Goal: Task Accomplishment & Management: Complete application form

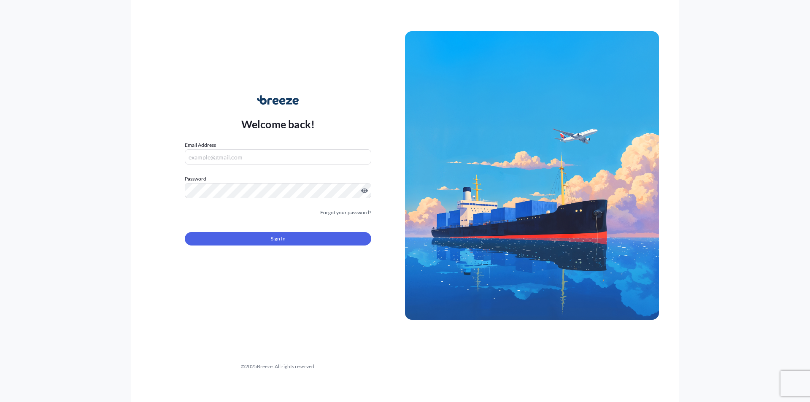
type input "[PERSON_NAME][EMAIL_ADDRESS][DOMAIN_NAME]"
click at [252, 232] on div "Sign In" at bounding box center [278, 236] width 186 height 19
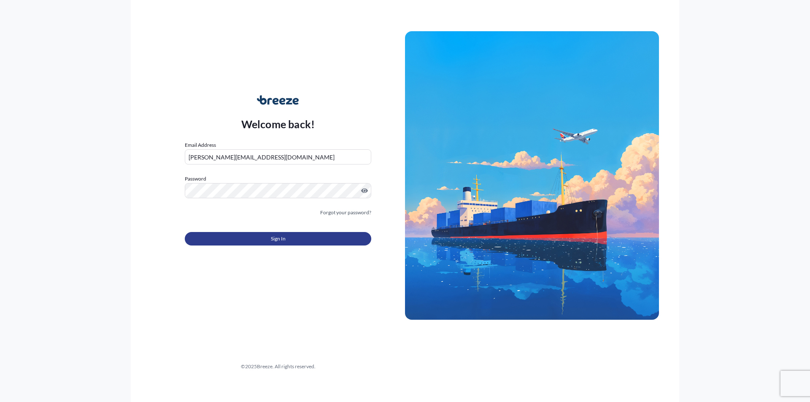
click at [250, 238] on button "Sign In" at bounding box center [278, 239] width 186 height 14
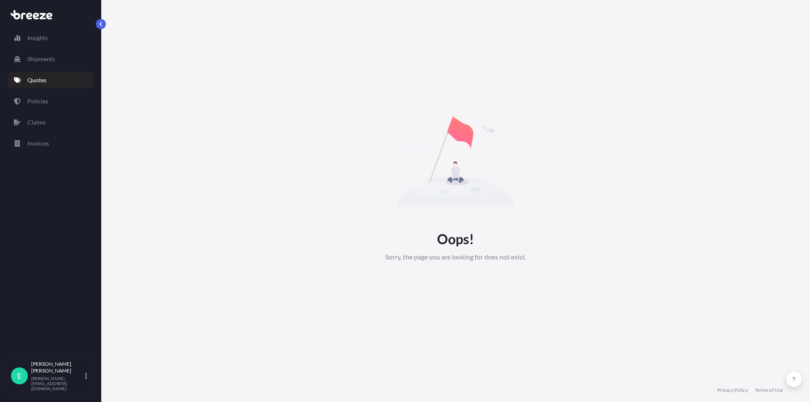
click at [46, 81] on p "Quotes" at bounding box center [36, 80] width 19 height 8
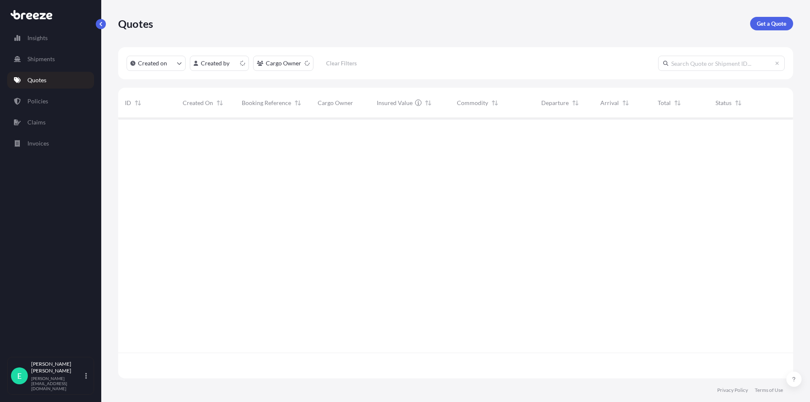
scroll to position [259, 669]
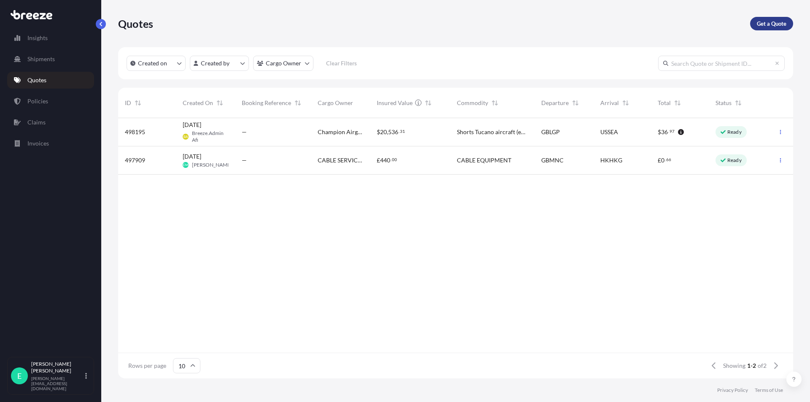
click at [786, 23] on p "Get a Quote" at bounding box center [772, 23] width 30 height 8
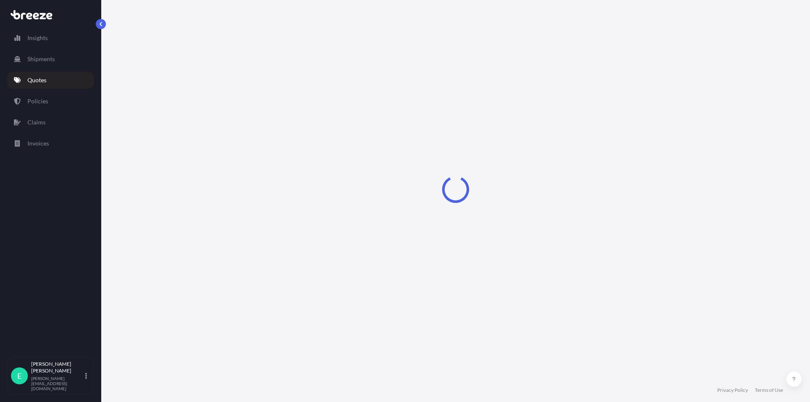
select select "Sea"
select select "1"
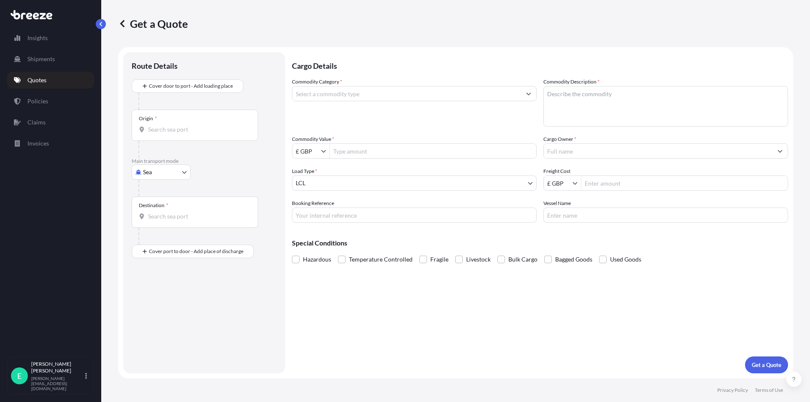
click at [156, 164] on p "Main transport mode" at bounding box center [204, 161] width 145 height 7
click at [157, 171] on body "Insights Shipments Quotes Policies Claims Invoices E [PERSON_NAME] [PERSON_NAME…" at bounding box center [405, 201] width 810 height 402
click at [157, 208] on div "Air" at bounding box center [161, 209] width 52 height 15
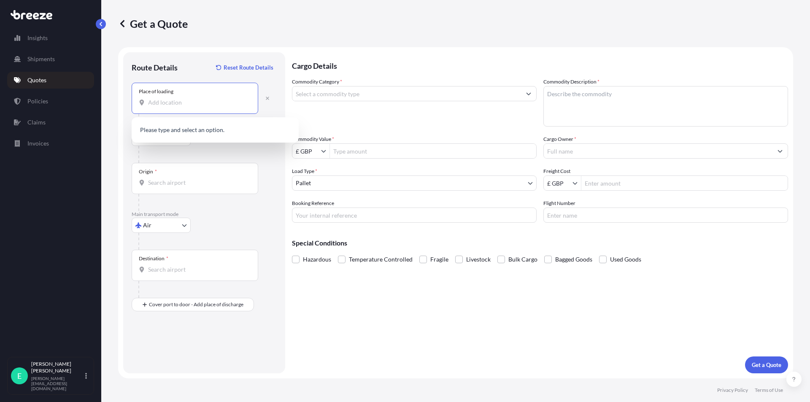
click at [179, 100] on input "Place of loading" at bounding box center [198, 102] width 100 height 8
click at [193, 134] on span "[STREET_ADDRESS]" at bounding box center [216, 131] width 113 height 8
type input "[STREET_ADDRESS]"
click at [167, 176] on div "Origin *" at bounding box center [195, 178] width 127 height 31
click at [167, 178] on input "Origin *" at bounding box center [198, 182] width 100 height 8
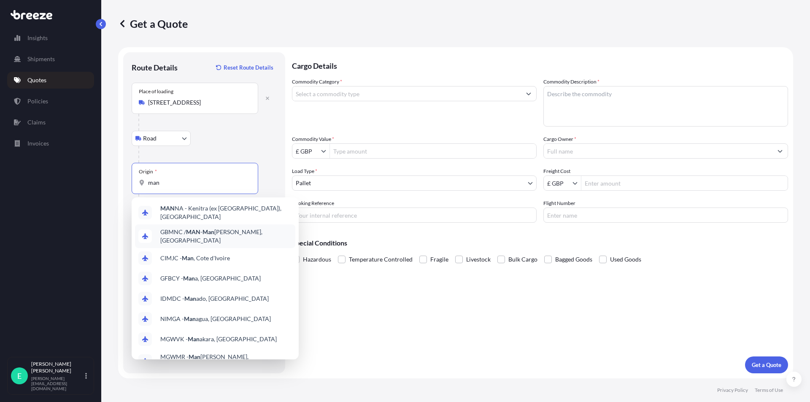
click at [226, 231] on span "GBMNC / MAN - Man [PERSON_NAME], [GEOGRAPHIC_DATA]" at bounding box center [226, 236] width 132 height 17
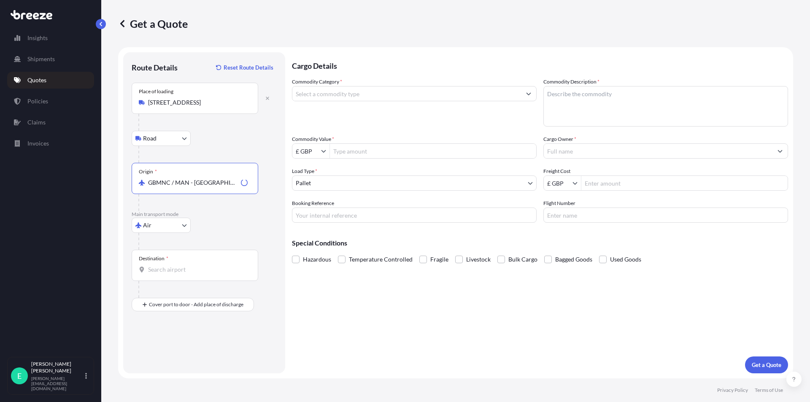
type input "GBMNC / MAN - [GEOGRAPHIC_DATA], [GEOGRAPHIC_DATA]"
click at [165, 270] on input "Destination *" at bounding box center [198, 269] width 100 height 8
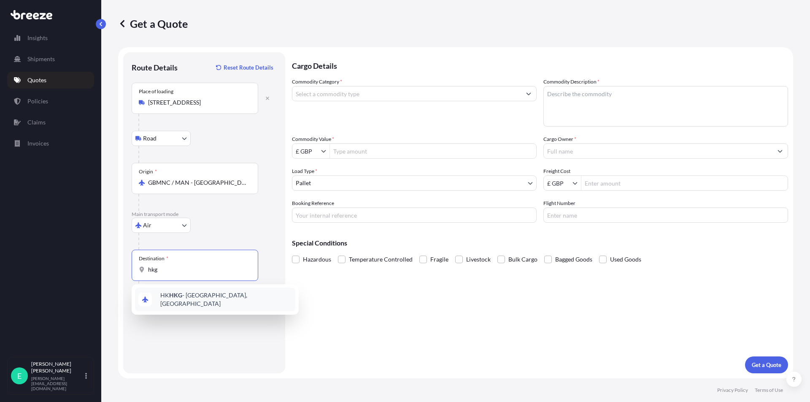
click at [184, 297] on span "HK HKG - [GEOGRAPHIC_DATA], [GEOGRAPHIC_DATA]" at bounding box center [226, 299] width 132 height 17
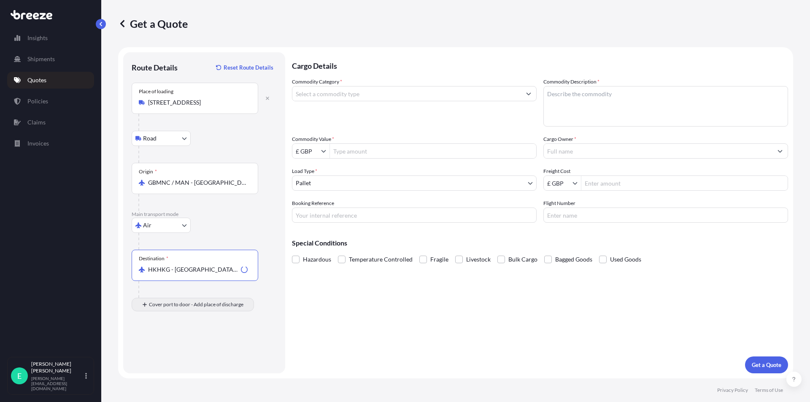
type input "HKHKG - [GEOGRAPHIC_DATA], [GEOGRAPHIC_DATA]"
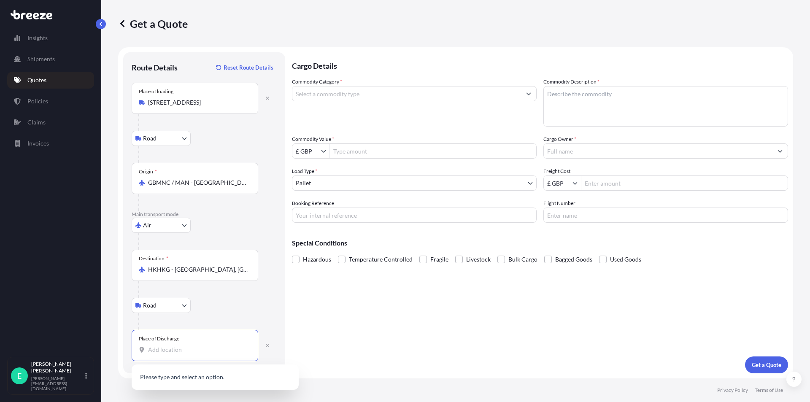
click at [183, 347] on input "Place of Discharge" at bounding box center [198, 350] width 100 height 8
drag, startPoint x: 173, startPoint y: 351, endPoint x: 141, endPoint y: 351, distance: 31.2
click at [141, 351] on div "po lo [PERSON_NAME] island [GEOGRAPHIC_DATA]" at bounding box center [195, 350] width 112 height 8
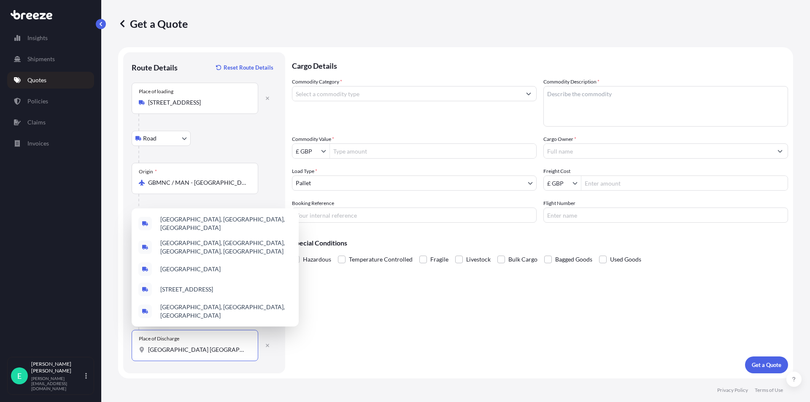
drag, startPoint x: 219, startPoint y: 350, endPoint x: 140, endPoint y: 348, distance: 79.3
click at [140, 348] on div "[GEOGRAPHIC_DATA] [GEOGRAPHIC_DATA]" at bounding box center [195, 350] width 112 height 8
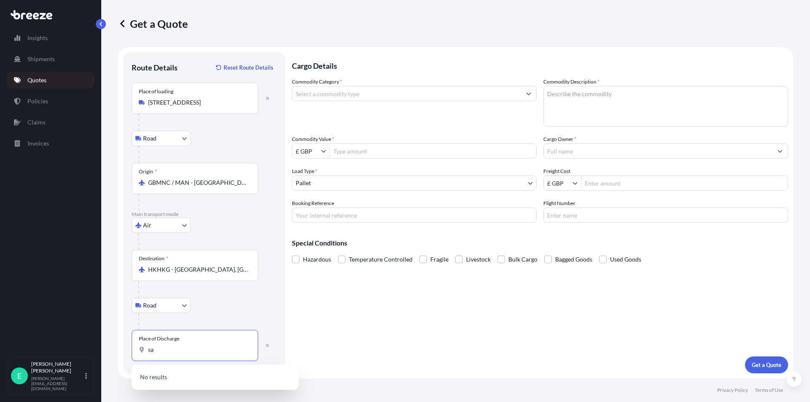
type input "s"
click at [262, 381] on span "Lamma Power Station Helipad, [GEOGRAPHIC_DATA], [GEOGRAPHIC_DATA], [GEOGRAPHIC_…" at bounding box center [226, 383] width 132 height 25
type input "Lamma Power Station Helipad, [GEOGRAPHIC_DATA], [GEOGRAPHIC_DATA], [GEOGRAPHIC_…"
click at [414, 96] on input "Commodity Category *" at bounding box center [406, 93] width 229 height 15
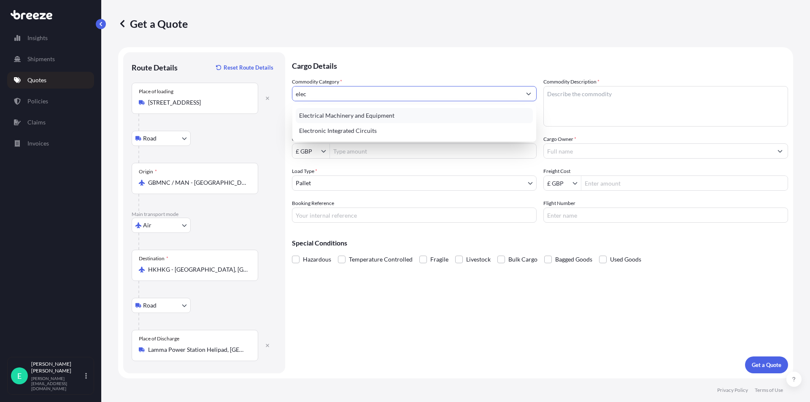
click at [395, 117] on div "Electrical Machinery and Equipment" at bounding box center [414, 115] width 237 height 15
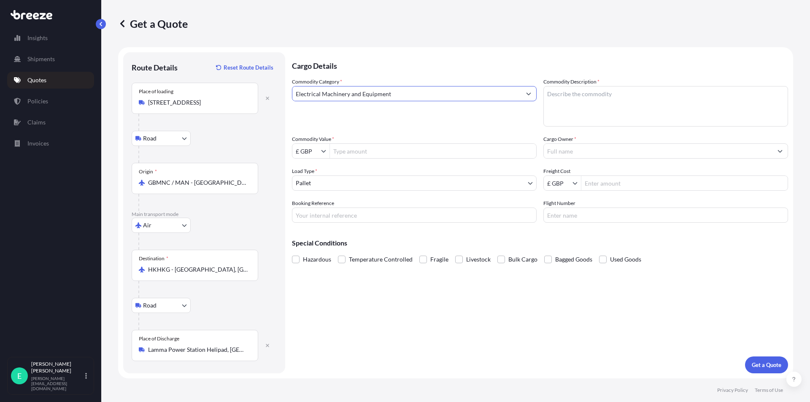
type input "Electrical Machinery and Equipment"
click at [613, 98] on textarea "Commodity Description *" at bounding box center [665, 106] width 245 height 41
type textarea "cable equipment"
click at [360, 153] on input "Commodity Value *" at bounding box center [433, 150] width 206 height 15
type input "1,100"
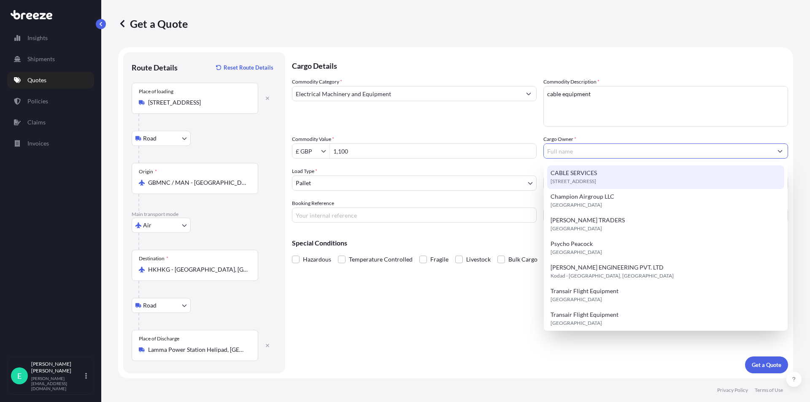
click at [592, 176] on span "CABLE SERVICES" at bounding box center [574, 173] width 46 height 8
type input "CABLE SERVICES"
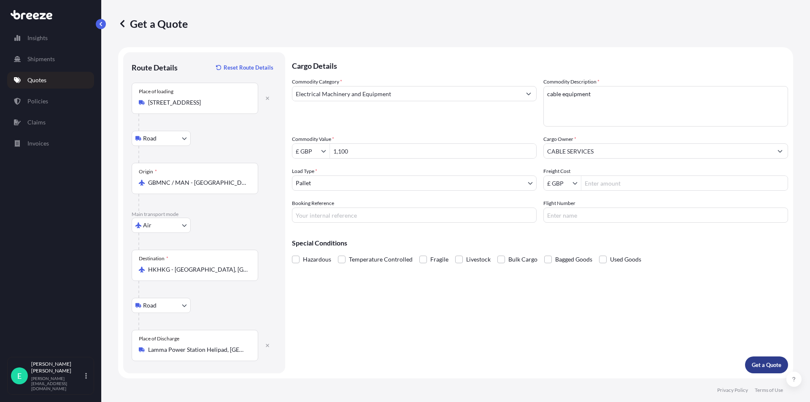
click at [765, 361] on p "Get a Quote" at bounding box center [767, 365] width 30 height 8
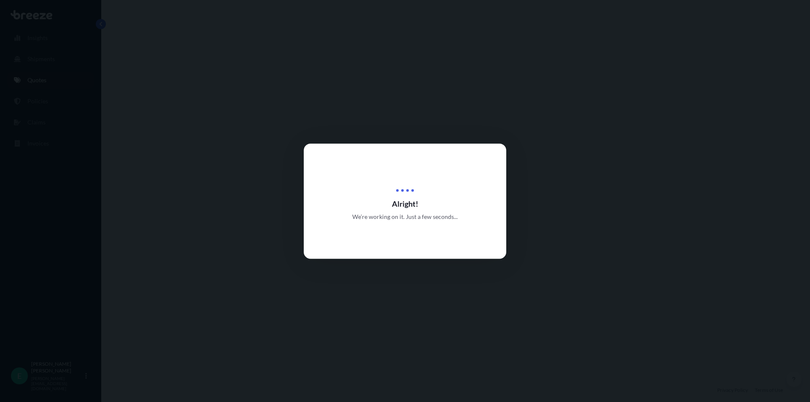
select select "Road"
select select "Air"
select select "Road"
select select "1"
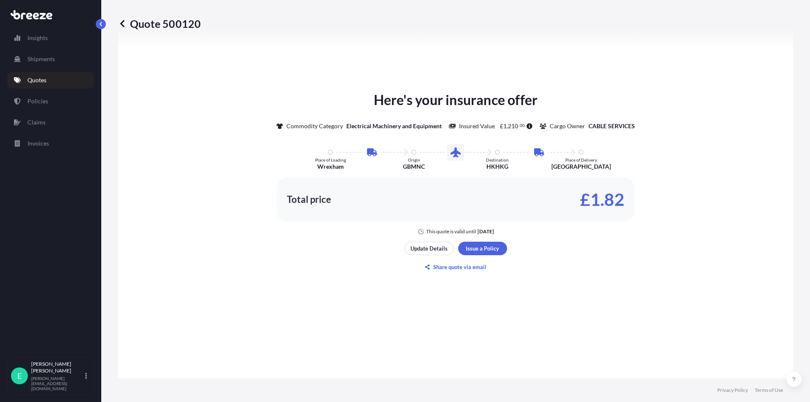
scroll to position [464, 0]
click at [121, 26] on icon at bounding box center [122, 23] width 8 height 8
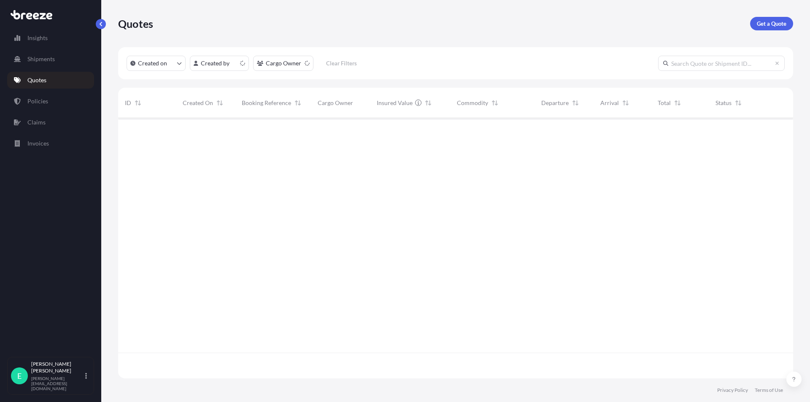
scroll to position [259, 669]
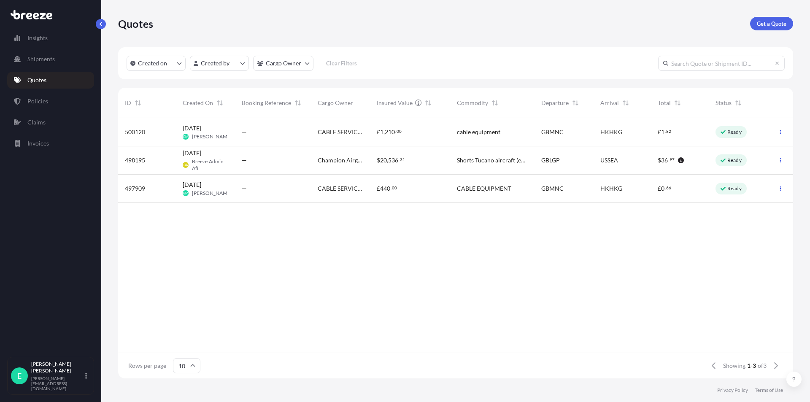
click at [260, 192] on div "—" at bounding box center [273, 188] width 62 height 8
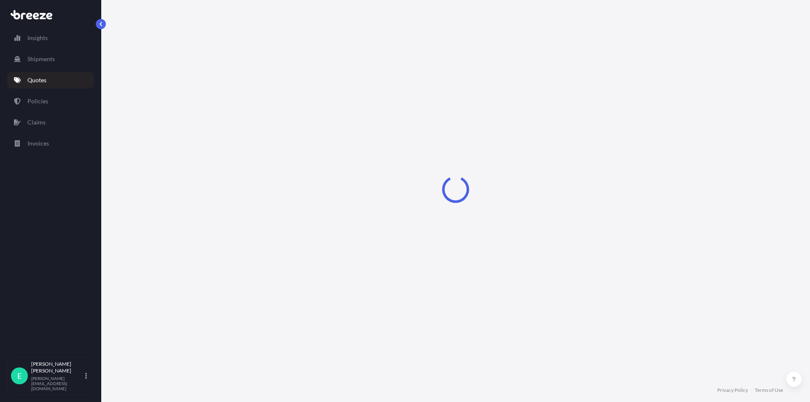
select select "Road"
select select "Air"
select select "1"
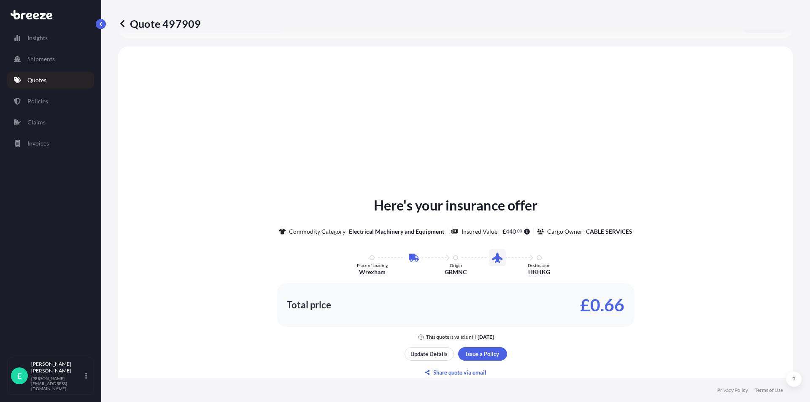
scroll to position [288, 0]
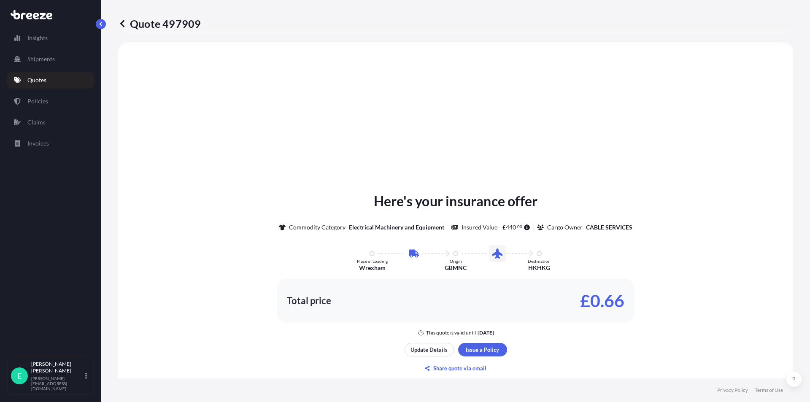
click at [106, 23] on div "Quote 497909 Route Details Place of loading [GEOGRAPHIC_DATA] Rail Origin * GBM…" at bounding box center [455, 189] width 709 height 378
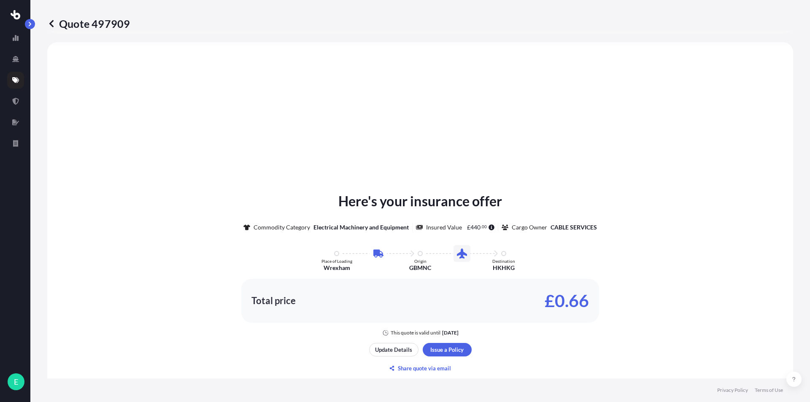
click at [51, 19] on link at bounding box center [51, 24] width 8 height 14
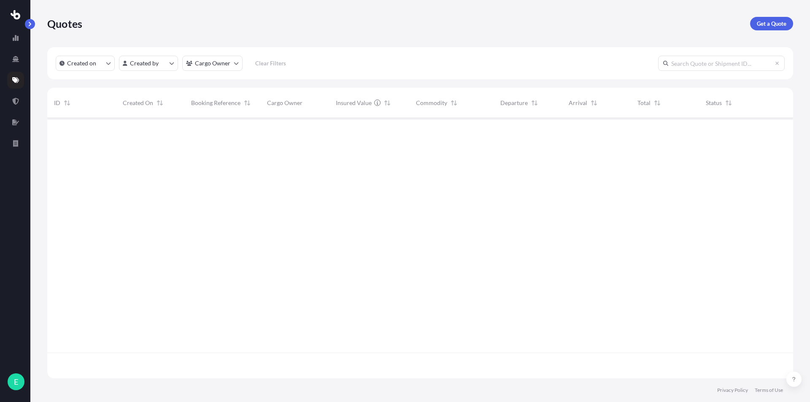
scroll to position [259, 740]
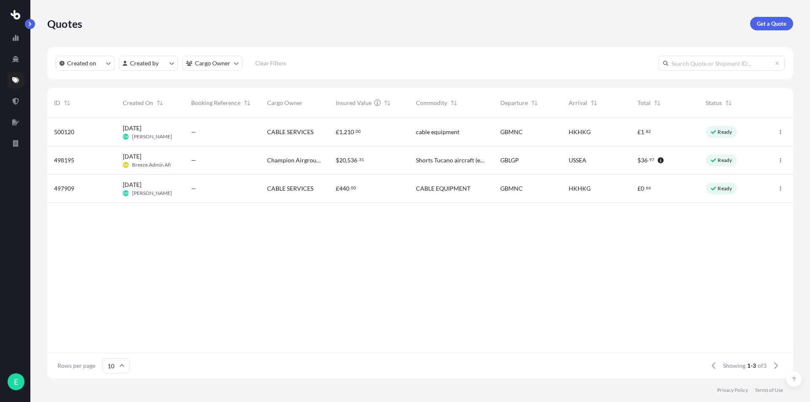
click at [222, 138] on div "—" at bounding box center [222, 132] width 76 height 28
select select "Road"
select select "Air"
select select "Road"
select select "1"
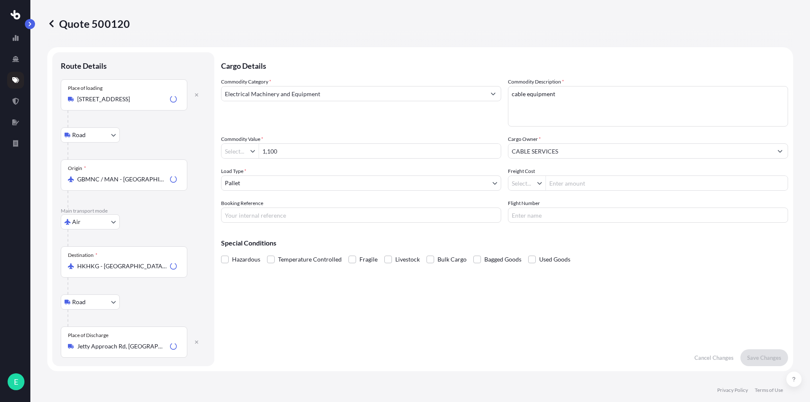
type input "£ GBP"
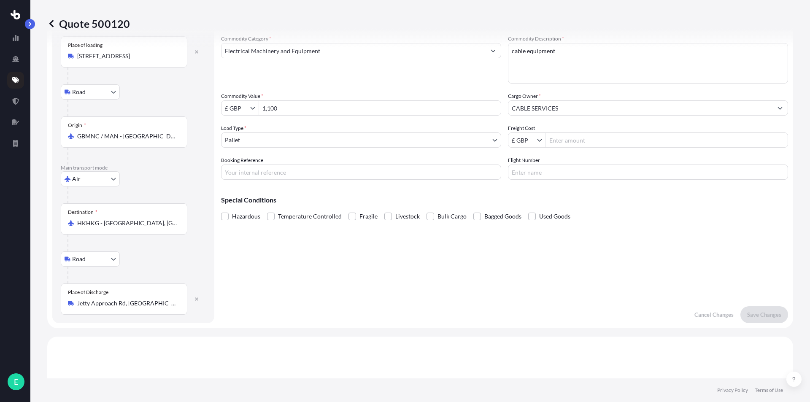
scroll to position [42, 0]
click at [109, 262] on body "E Quote 500120 Route Details Place of loading [GEOGRAPHIC_DATA] Rail Origin * G…" at bounding box center [405, 201] width 810 height 402
click at [196, 300] on icon "button" at bounding box center [196, 299] width 3 height 3
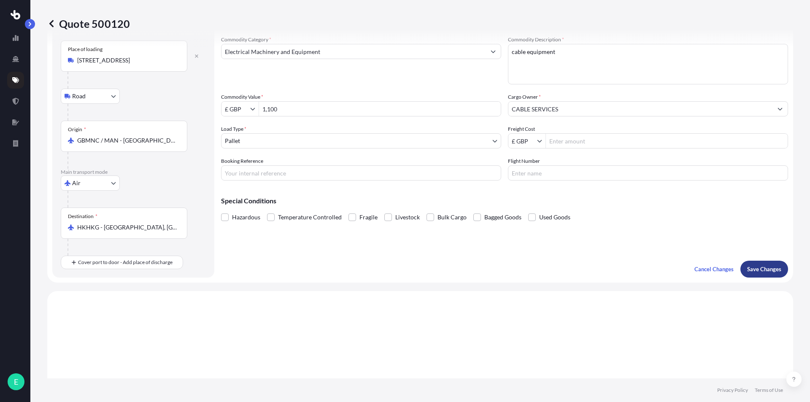
click at [747, 267] on p "Save Changes" at bounding box center [764, 269] width 34 height 8
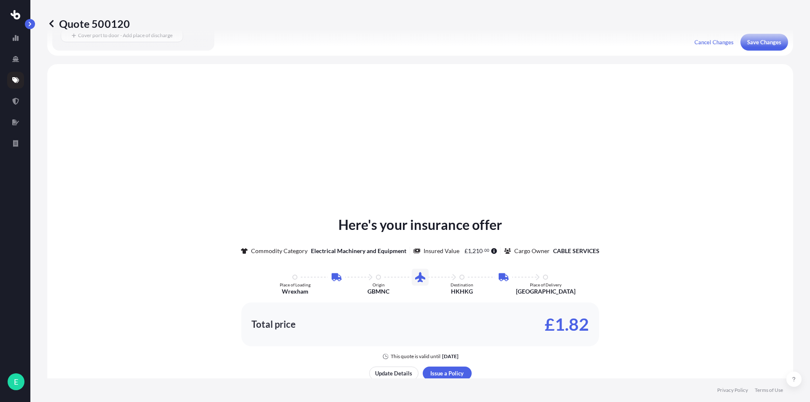
scroll to position [291, 0]
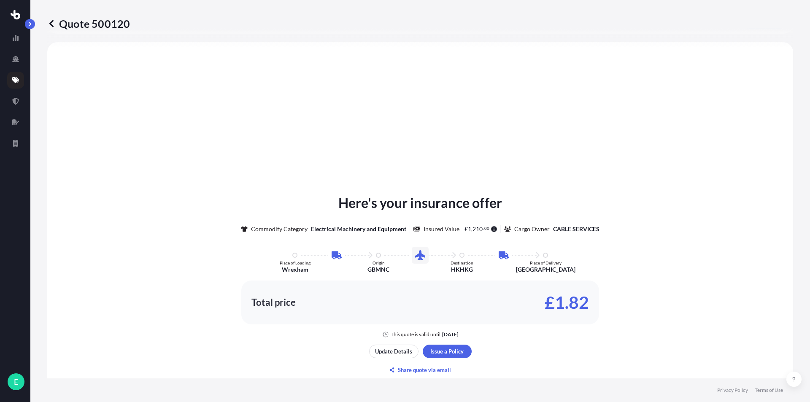
select select "Road"
select select "Air"
select select "1"
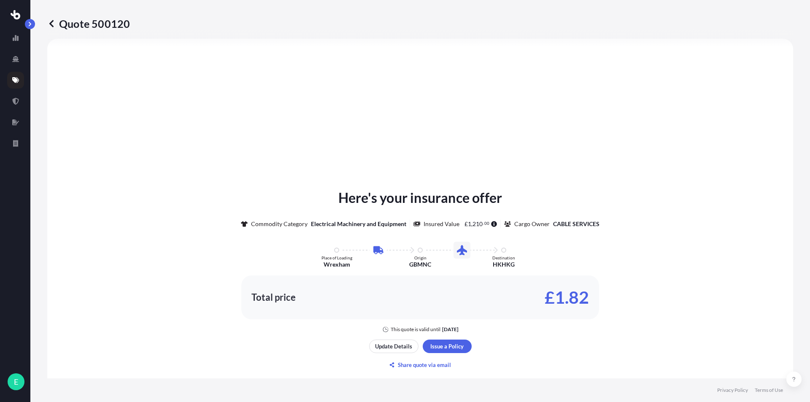
type input "£ GBP"
